Goal: Task Accomplishment & Management: Manage account settings

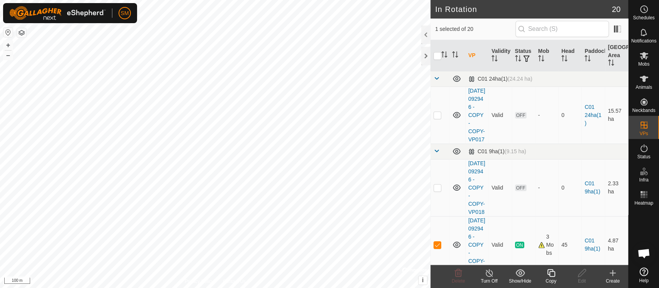
drag, startPoint x: 547, startPoint y: 274, endPoint x: 558, endPoint y: 277, distance: 11.2
click at [558, 278] on div "Copy" at bounding box center [551, 281] width 31 height 7
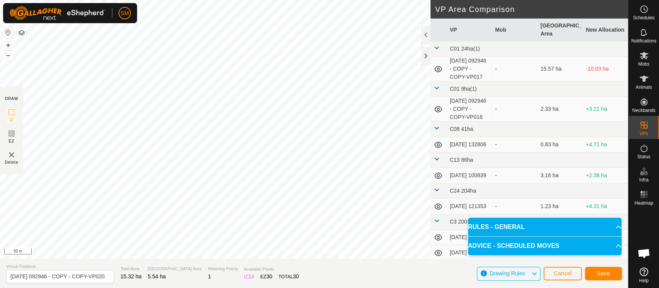
click at [614, 283] on section "Virtual Paddock [DATE] 092946 - COPY - COPY-VP020 Total Area 15.32 ha Grazing A…" at bounding box center [314, 273] width 628 height 29
click at [613, 273] on button "Save" at bounding box center [603, 274] width 37 height 14
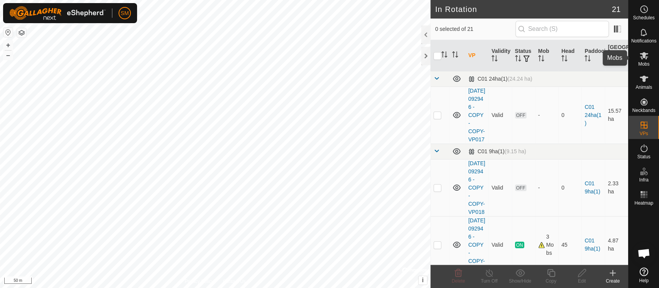
click at [637, 58] on es-mob-svg-icon at bounding box center [644, 55] width 14 height 12
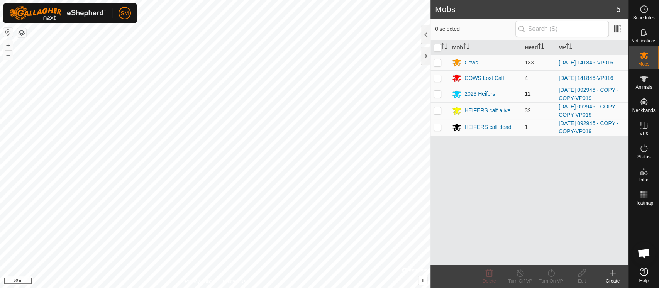
click at [442, 96] on td at bounding box center [440, 94] width 19 height 17
checkbox input "true"
click at [435, 115] on td at bounding box center [440, 110] width 19 height 17
checkbox input "true"
click at [438, 126] on p-checkbox at bounding box center [438, 127] width 8 height 6
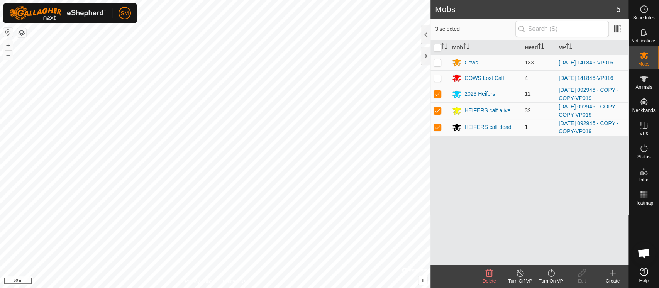
checkbox input "true"
click at [553, 278] on div "Turn On VP" at bounding box center [551, 281] width 31 height 7
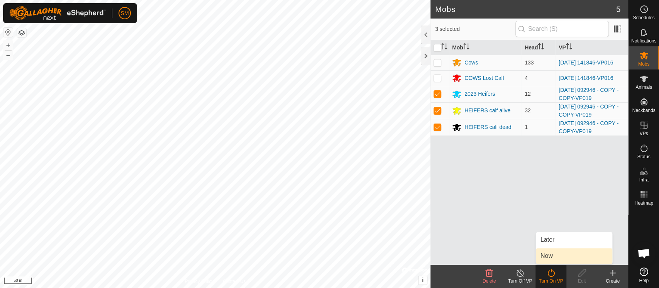
click at [555, 256] on link "Now" at bounding box center [574, 255] width 76 height 15
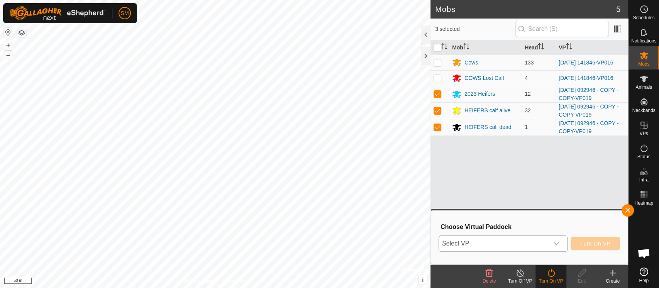
click at [555, 243] on icon "dropdown trigger" at bounding box center [556, 244] width 6 height 6
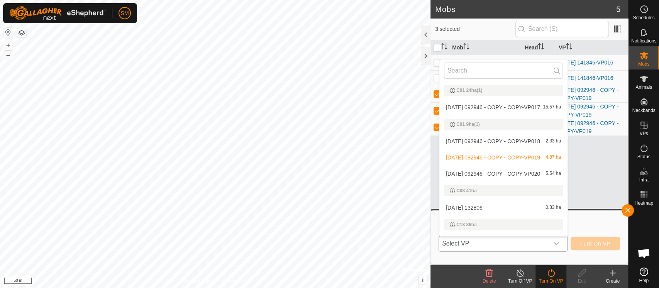
scroll to position [13, 0]
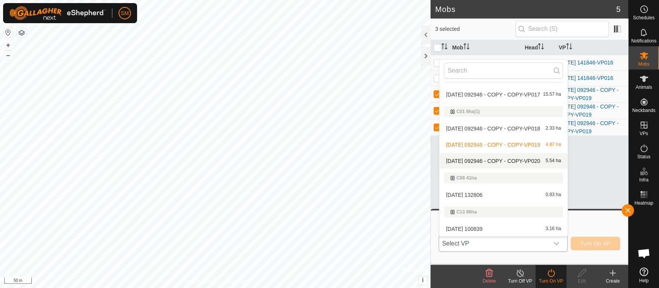
click at [496, 161] on span "[DATE] 092946 - COPY - COPY-VP020" at bounding box center [493, 160] width 94 height 5
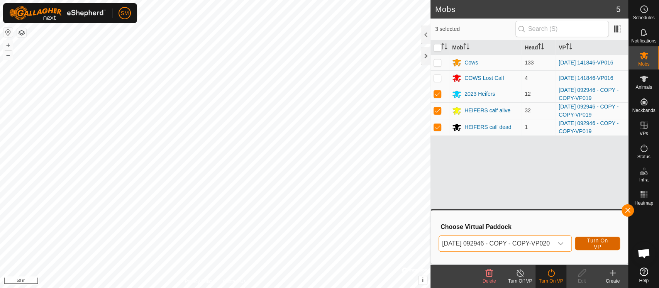
click at [612, 249] on button "Turn On VP" at bounding box center [597, 244] width 45 height 14
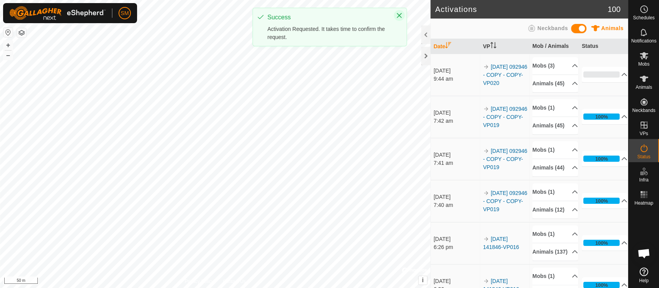
click at [399, 15] on icon "Close" at bounding box center [399, 15] width 5 height 5
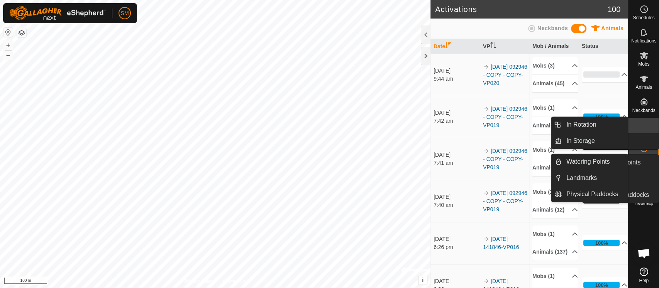
click at [645, 127] on link "In Rotation" at bounding box center [626, 125] width 66 height 15
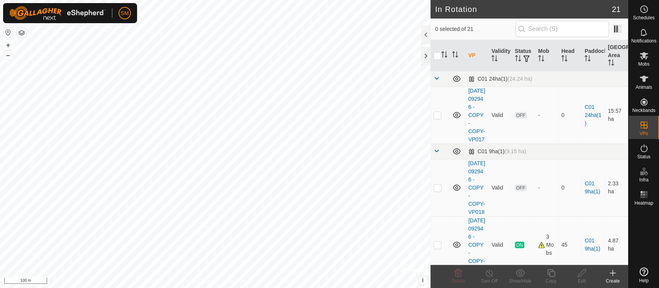
checkbox input "true"
drag, startPoint x: 587, startPoint y: 275, endPoint x: 588, endPoint y: 285, distance: 9.7
click at [591, 276] on edit-svg-icon at bounding box center [582, 272] width 31 height 9
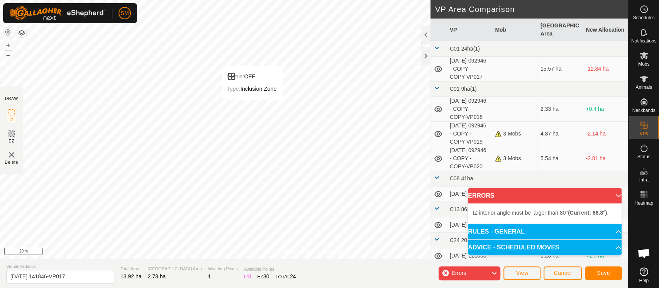
click at [211, 282] on section "Virtual Paddock 2025-09-01 141846-VP017 Total Area 13.92 ha Grazing Area 2.73 h…" at bounding box center [314, 273] width 628 height 29
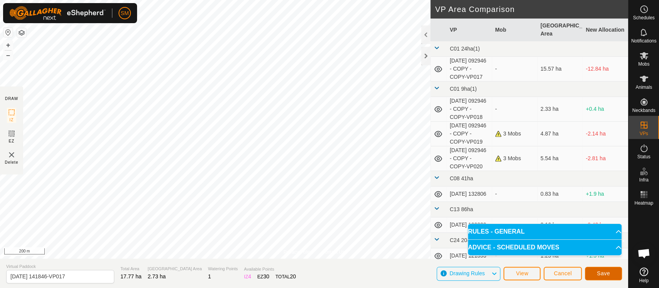
click at [610, 279] on button "Save" at bounding box center [603, 274] width 37 height 14
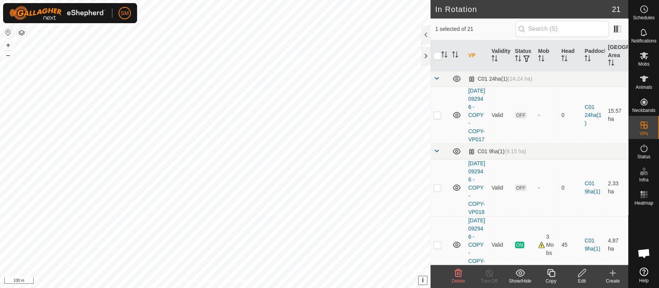
click at [424, 282] on button "i" at bounding box center [423, 280] width 8 height 8
click at [521, 275] on icon at bounding box center [521, 272] width 10 height 9
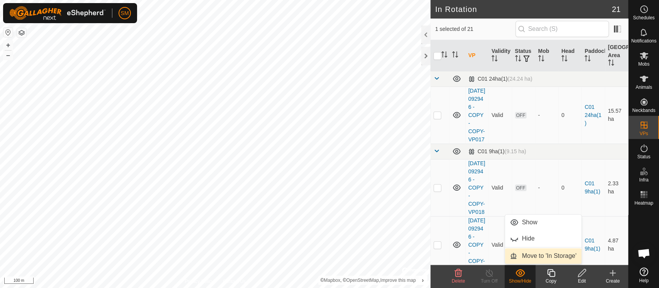
click at [533, 258] on span "Move to 'In Storage'" at bounding box center [549, 255] width 54 height 9
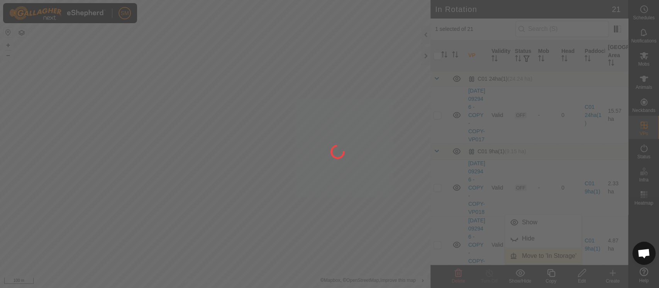
checkbox input "false"
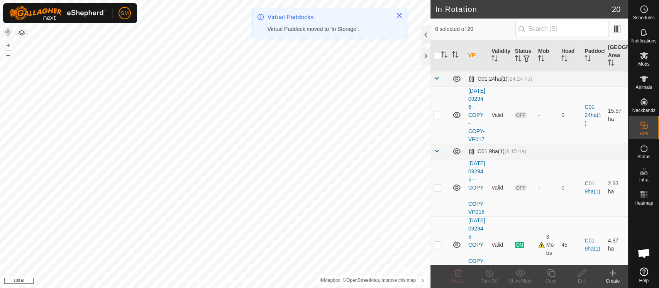
checkbox input "true"
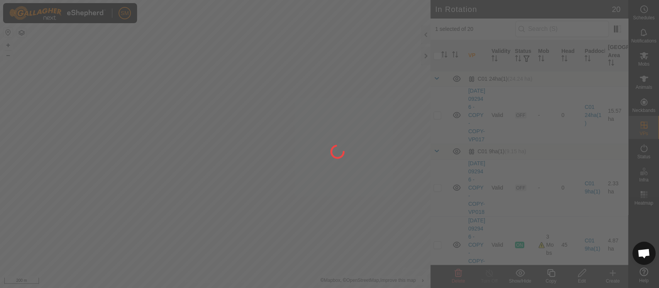
click at [299, 78] on div "SM Schedules Notifications Mobs Animals Neckbands VPs Status Infra Heatmap Help…" at bounding box center [329, 144] width 659 height 288
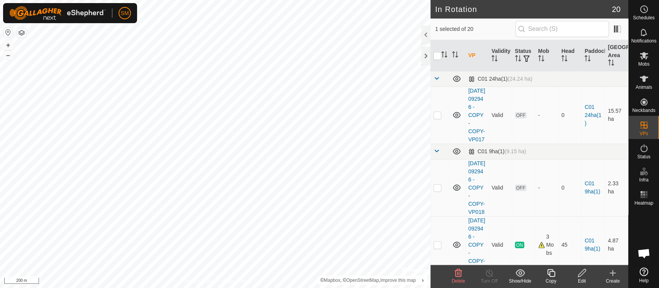
click at [525, 273] on icon at bounding box center [521, 272] width 10 height 9
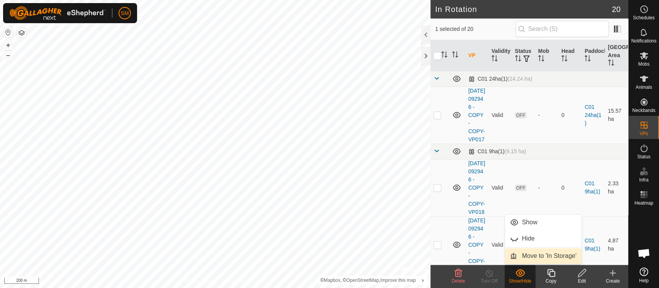
click at [522, 258] on span "Move to 'In Storage'" at bounding box center [549, 255] width 54 height 9
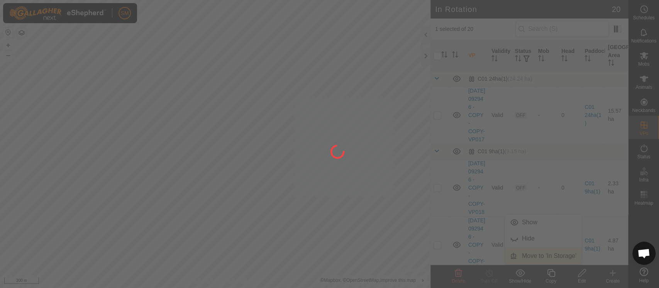
checkbox input "false"
click at [356, 202] on div "SM Schedules Notifications Mobs Animals Neckbands VPs Status Infra Heatmap Help…" at bounding box center [329, 144] width 659 height 288
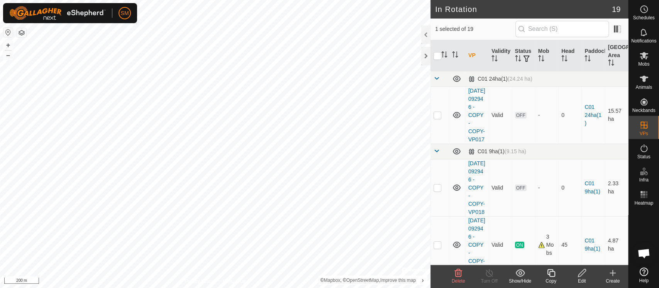
click at [464, 276] on delete-svg-icon at bounding box center [458, 272] width 31 height 9
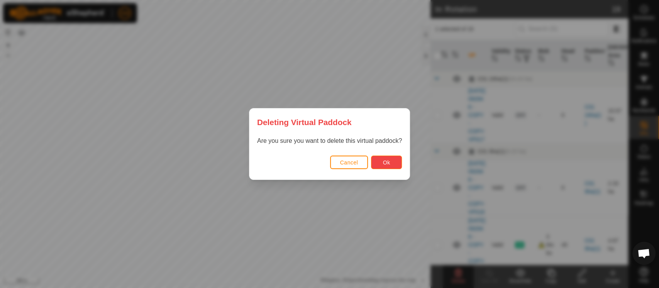
click at [388, 162] on span "Ok" at bounding box center [386, 162] width 7 height 6
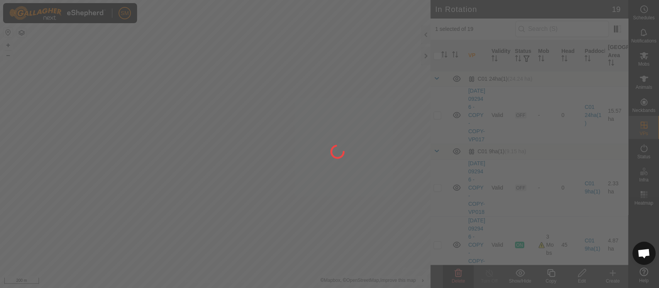
checkbox input "false"
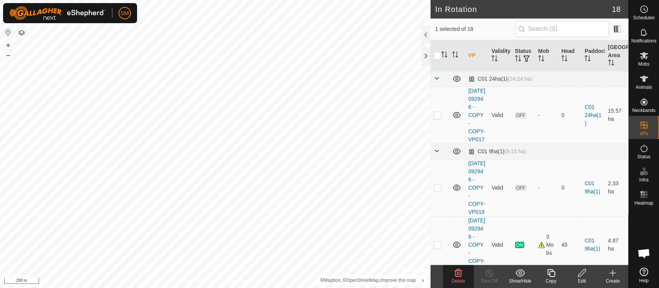
click at [454, 273] on icon at bounding box center [458, 272] width 9 height 9
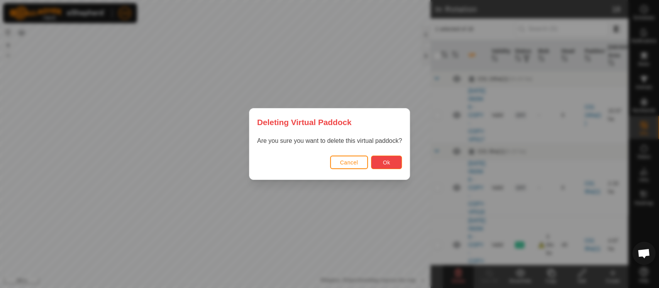
click at [385, 156] on button "Ok" at bounding box center [386, 163] width 31 height 14
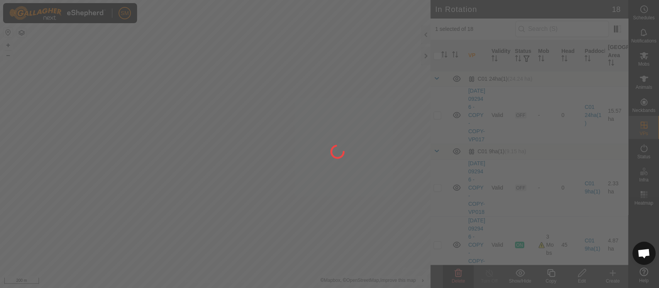
checkbox input "false"
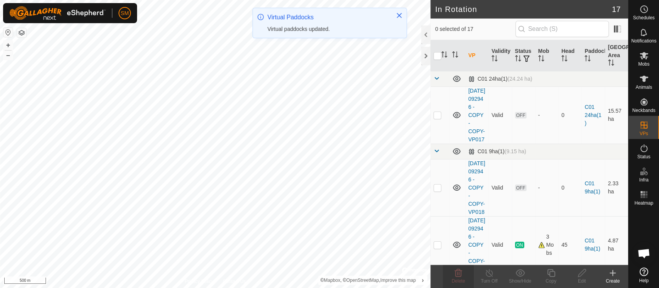
click at [331, 42] on div "SM Schedules Notifications Mobs Animals Neckbands VPs Status Infra Heatmap Help…" at bounding box center [329, 144] width 659 height 288
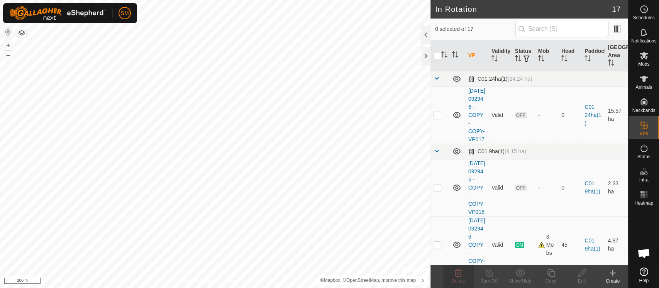
checkbox input "true"
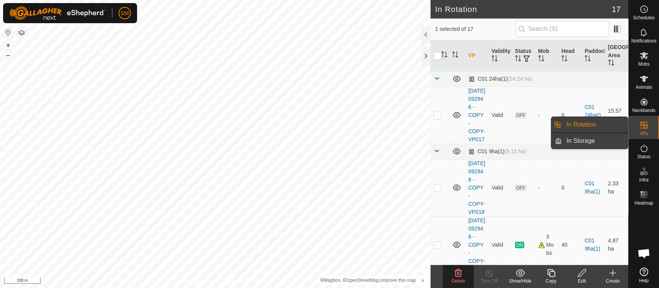
click at [609, 141] on link "In Storage" at bounding box center [595, 140] width 66 height 15
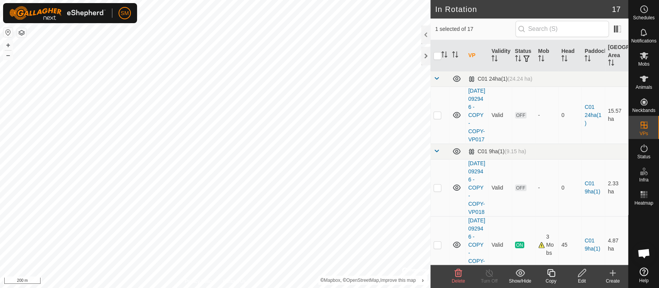
click at [531, 276] on show-hide-svg-icon at bounding box center [520, 272] width 31 height 9
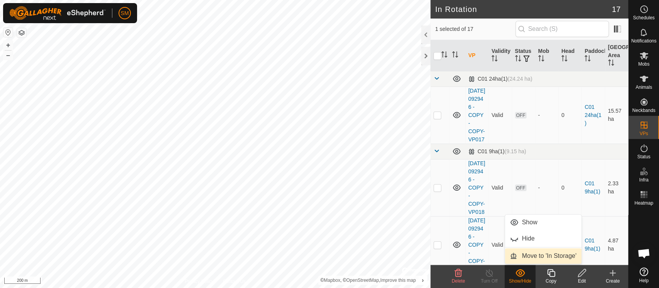
click at [531, 258] on span "Move to 'In Storage'" at bounding box center [549, 255] width 54 height 9
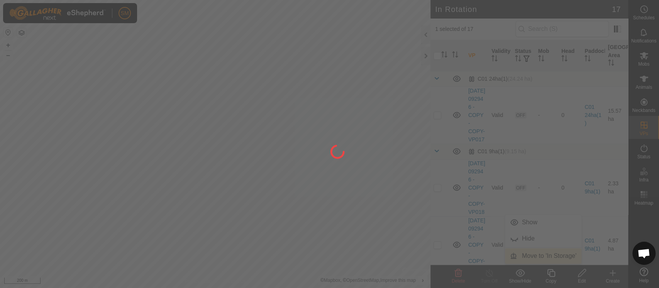
checkbox input "false"
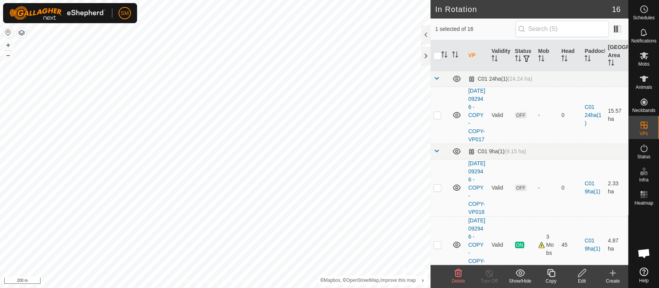
click at [514, 276] on show-hide-svg-icon at bounding box center [520, 272] width 31 height 9
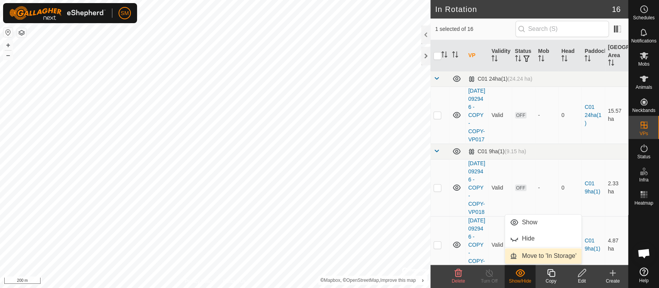
click at [524, 254] on span "Move to 'In Storage'" at bounding box center [549, 255] width 54 height 9
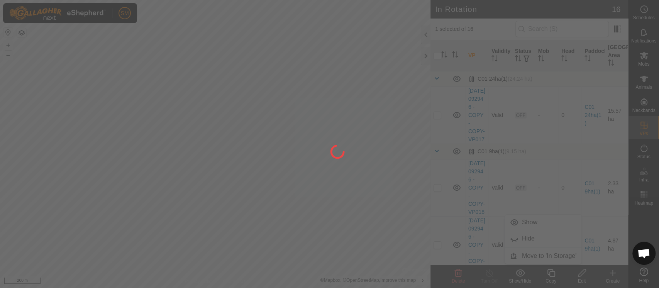
checkbox input "false"
